Goal: Task Accomplishment & Management: Manage account settings

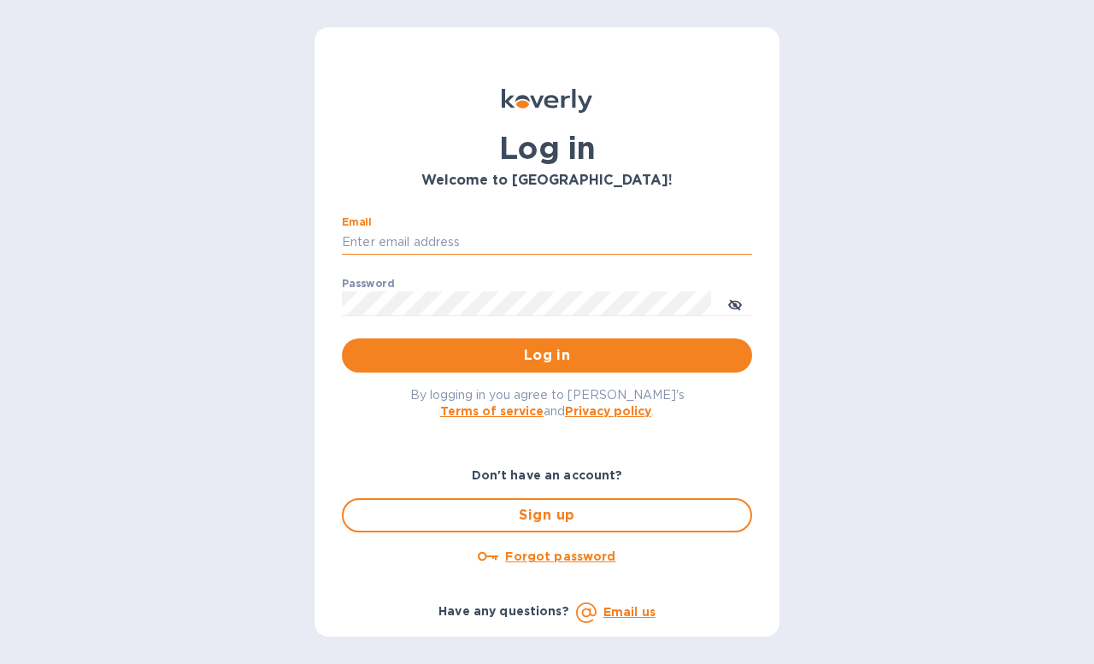
click at [489, 244] on input "Email" at bounding box center [547, 243] width 410 height 26
type input "[EMAIL_ADDRESS][DOMAIN_NAME]"
click at [342, 338] on button "Log in" at bounding box center [547, 355] width 410 height 34
click at [556, 555] on u "Forgot password" at bounding box center [560, 557] width 110 height 14
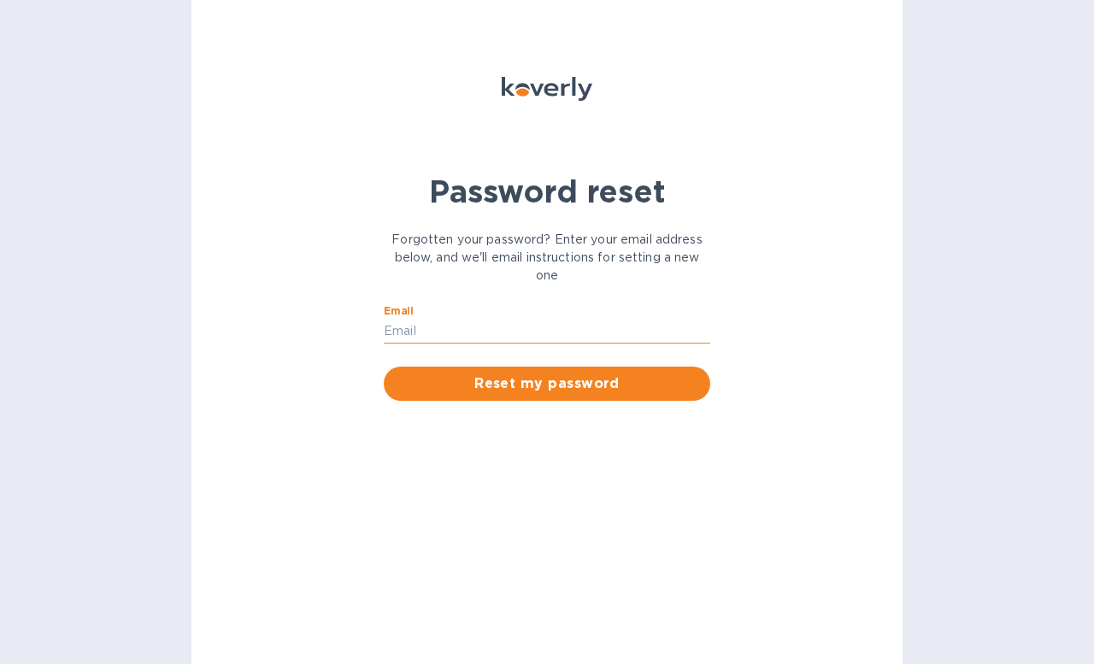
click at [537, 326] on input "Email" at bounding box center [547, 332] width 326 height 26
type input "[EMAIL_ADDRESS][DOMAIN_NAME]"
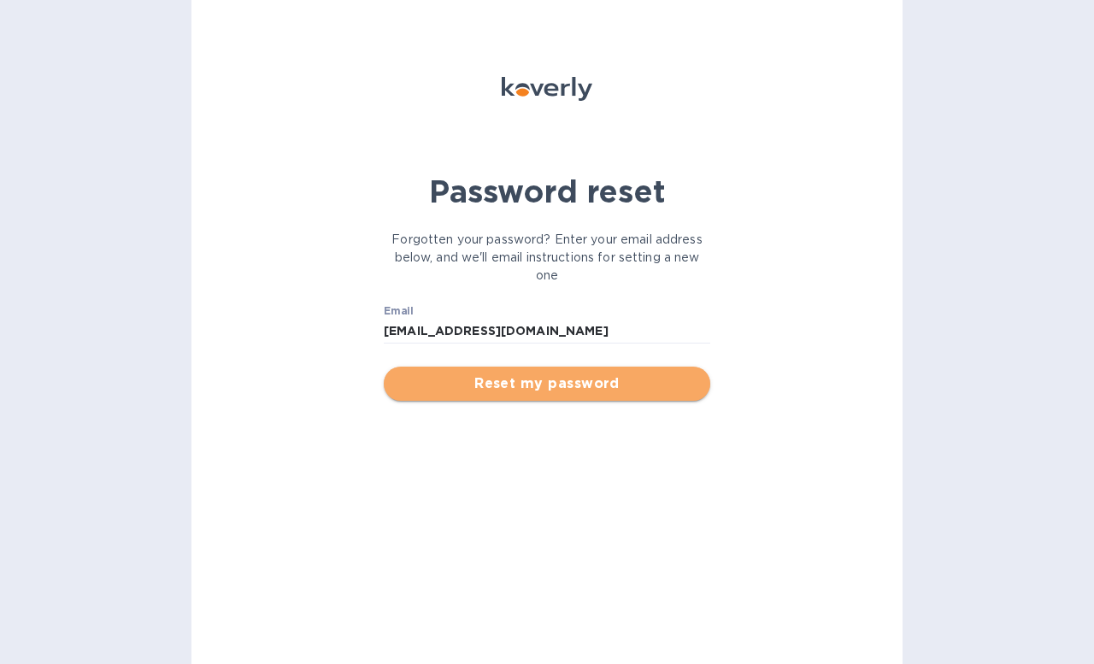
click at [547, 376] on span "Reset my password" at bounding box center [546, 384] width 299 height 21
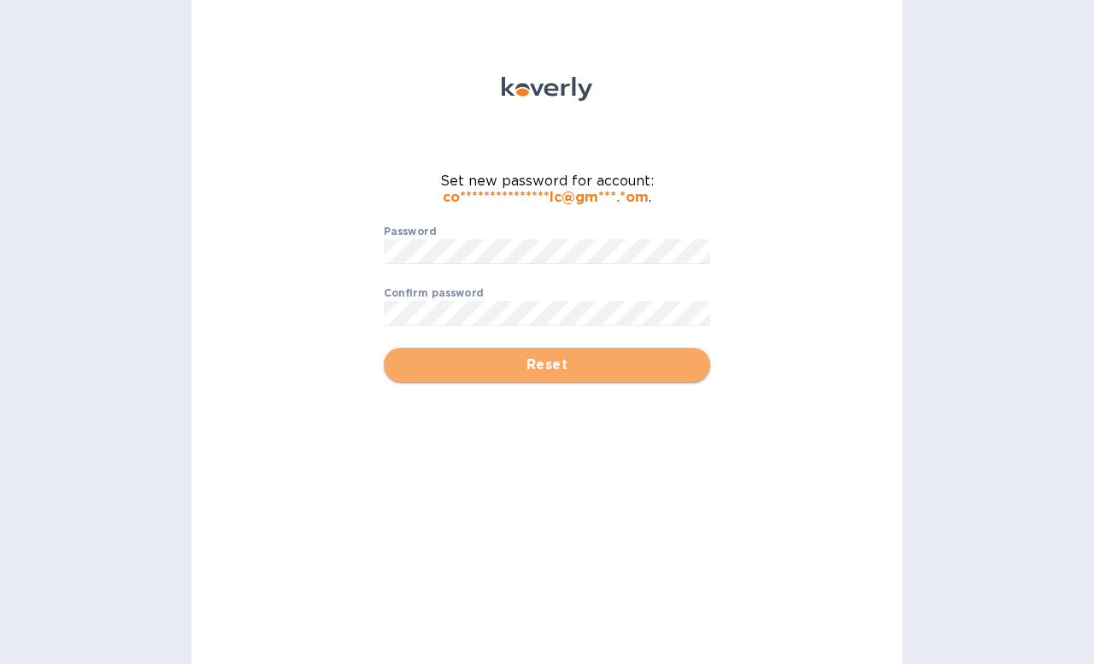
click at [542, 368] on span "Reset" at bounding box center [546, 365] width 299 height 21
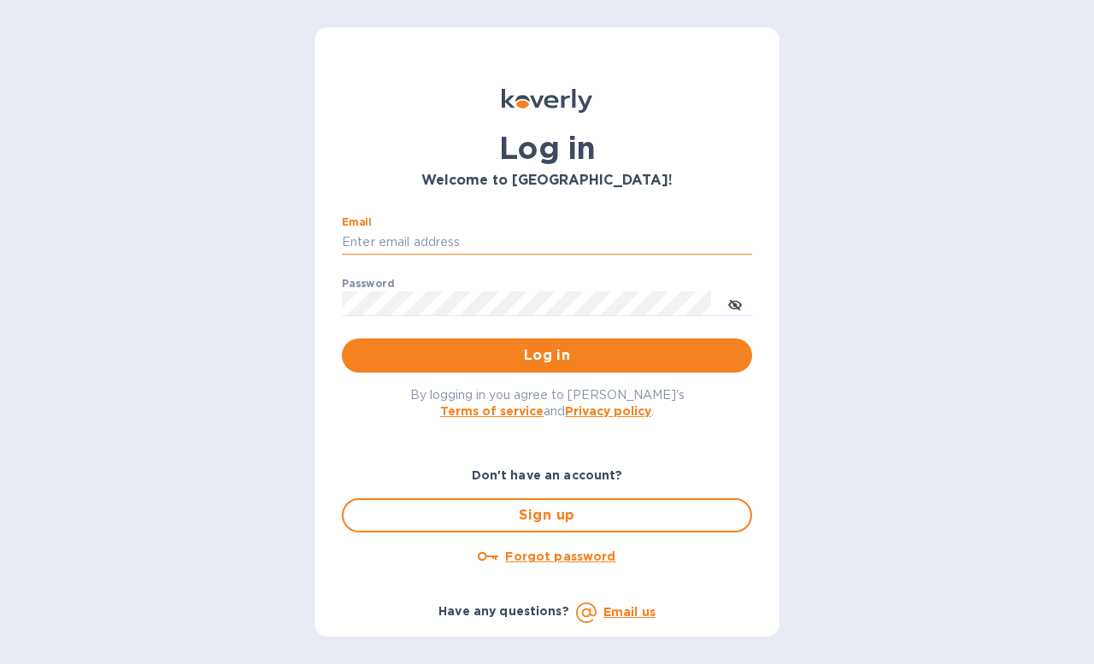
click at [512, 232] on input "Email" at bounding box center [547, 243] width 410 height 26
type input "[EMAIL_ADDRESS][DOMAIN_NAME]"
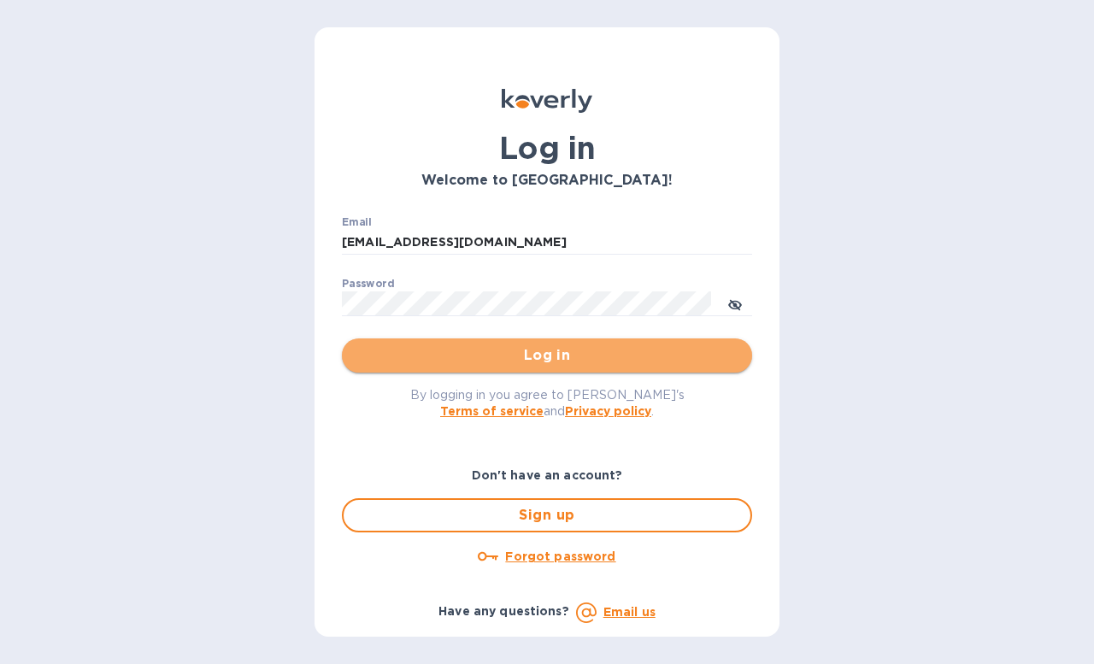
click at [532, 362] on span "Log in" at bounding box center [547, 355] width 383 height 21
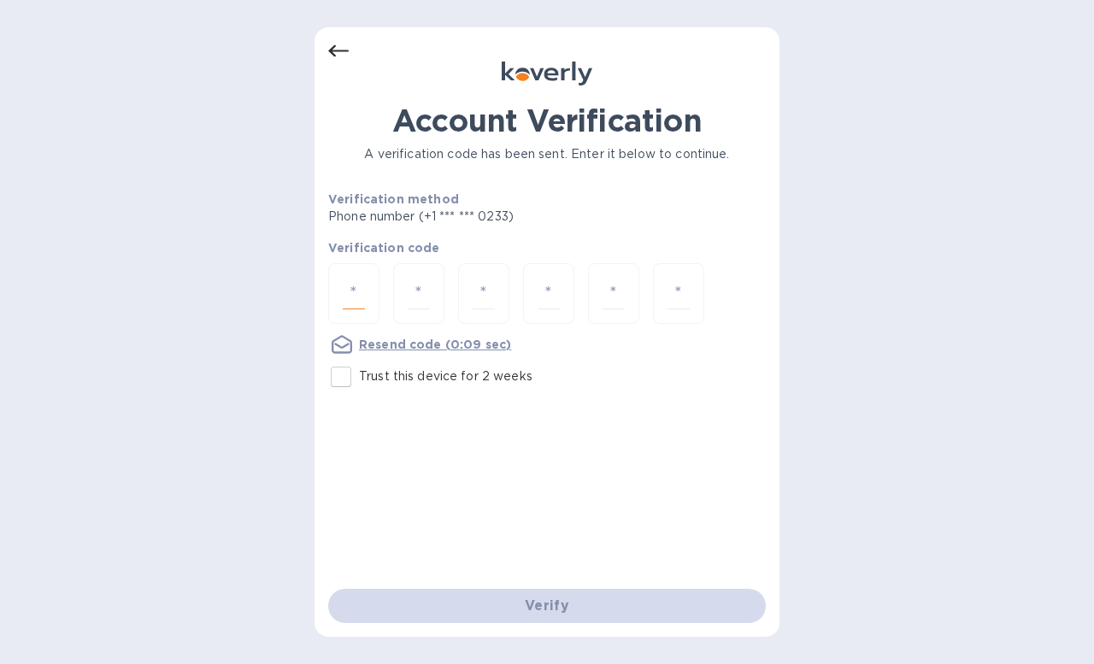
click at [355, 295] on input "number" at bounding box center [354, 294] width 22 height 32
type input "2"
type input "9"
type input "4"
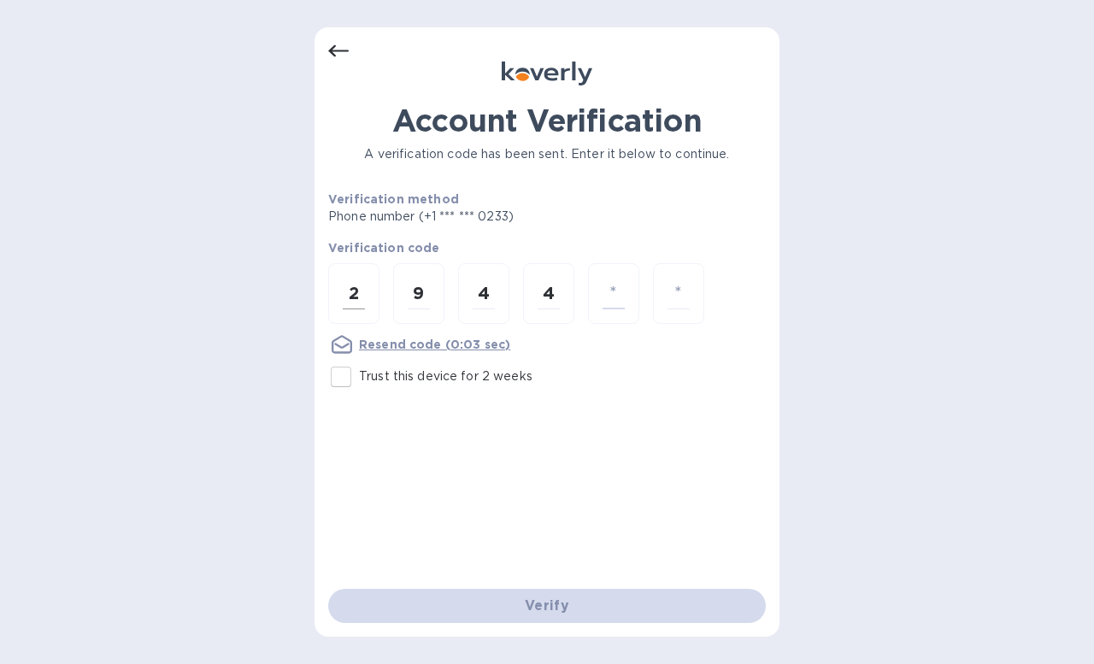
type input "9"
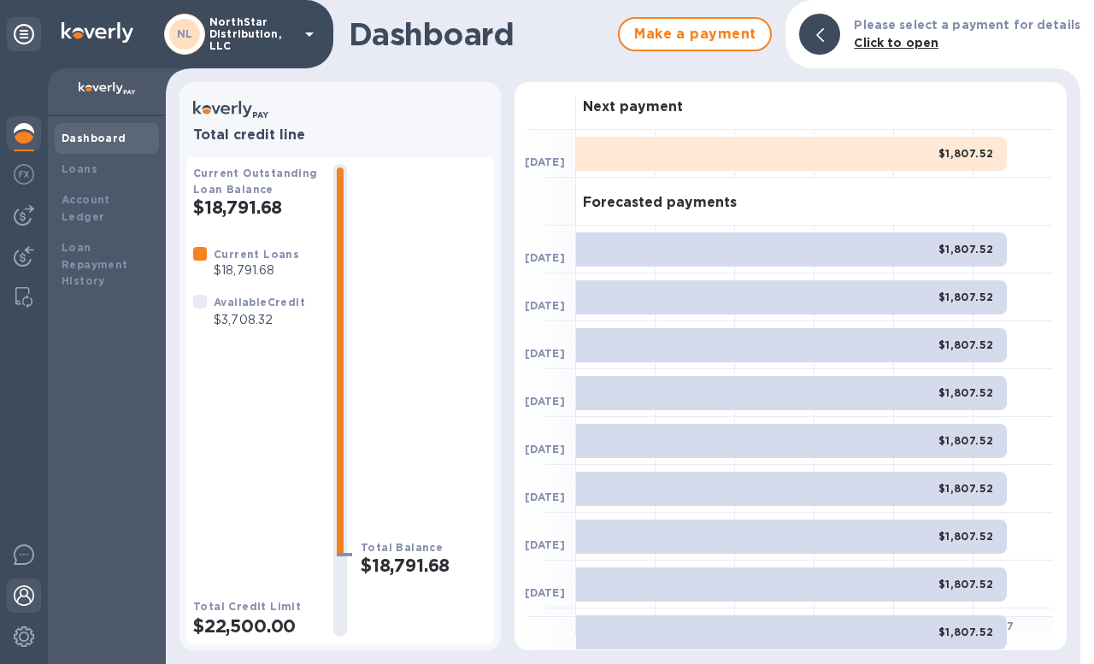
click at [27, 599] on img at bounding box center [24, 595] width 21 height 21
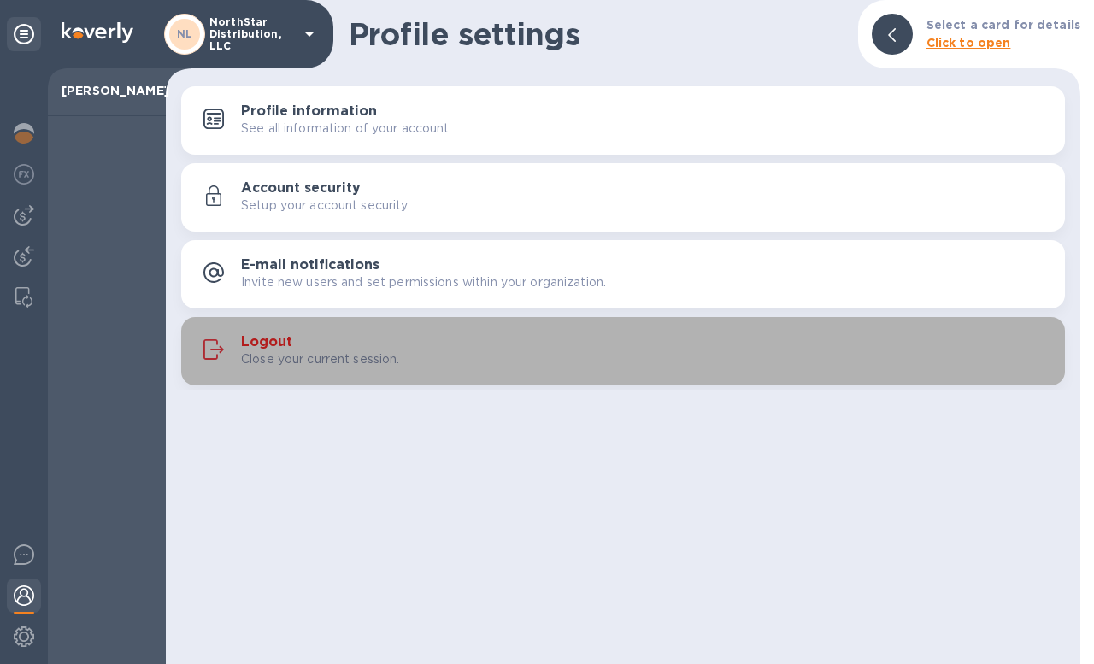
click at [269, 349] on h3 "Logout" at bounding box center [266, 342] width 51 height 16
